Goal: Navigation & Orientation: Find specific page/section

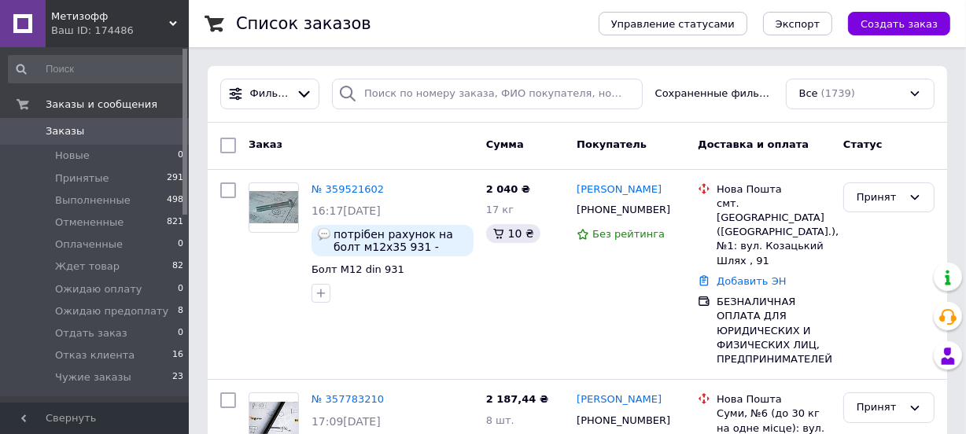
click at [83, 21] on span "Метизофф" at bounding box center [110, 16] width 118 height 14
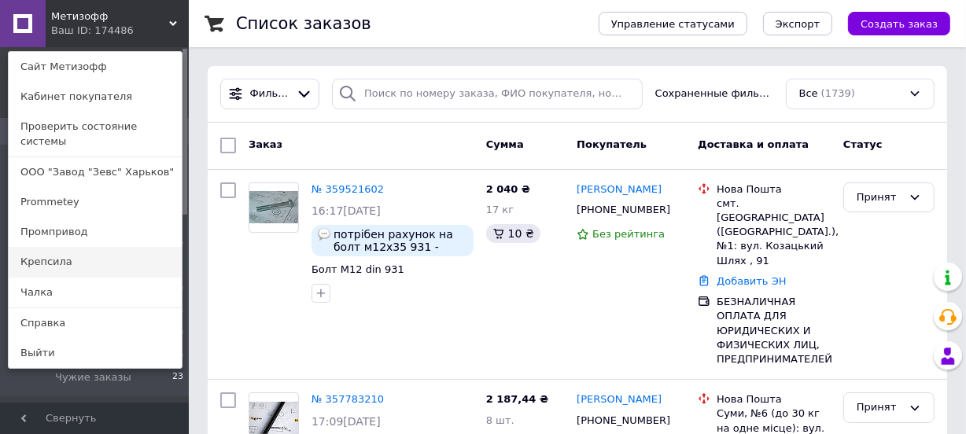
click at [54, 247] on link "Крепсила" at bounding box center [95, 262] width 173 height 30
